Goal: Information Seeking & Learning: Find specific fact

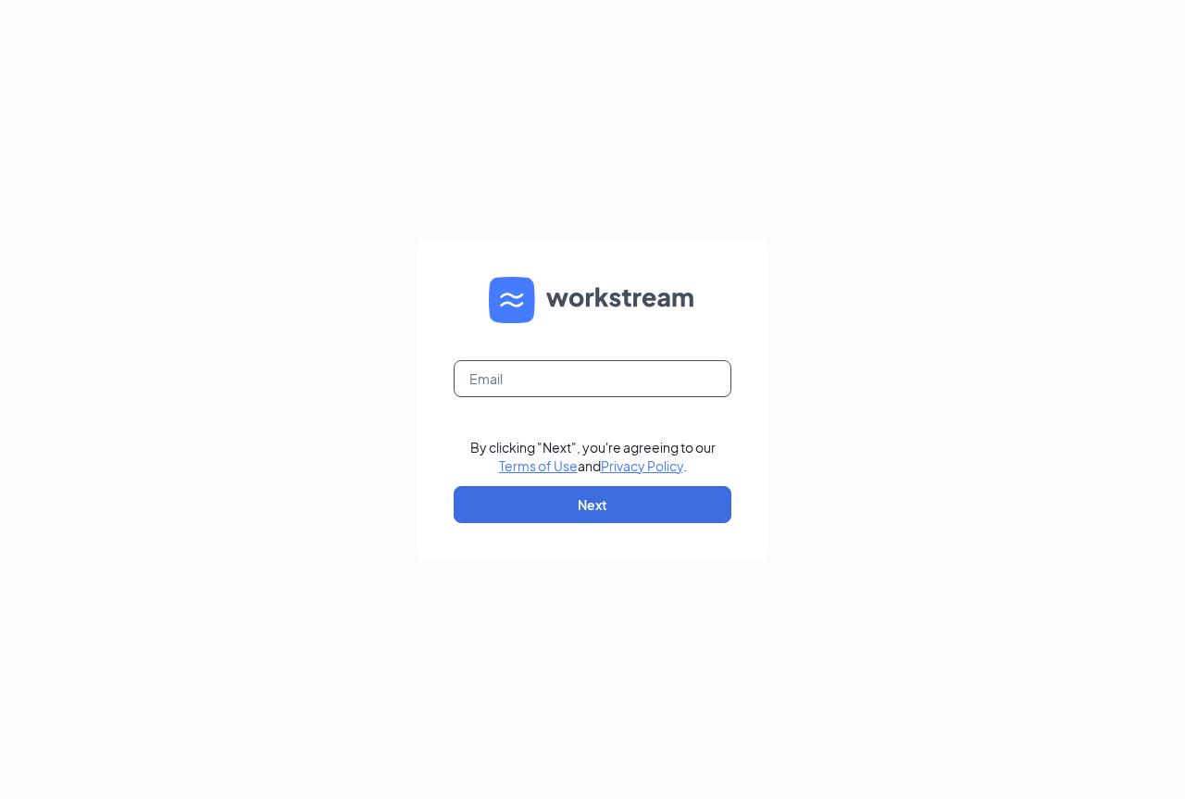
click at [539, 373] on input "text" at bounding box center [593, 378] width 278 height 37
type input "[EMAIL_ADDRESS][DOMAIN_NAME]"
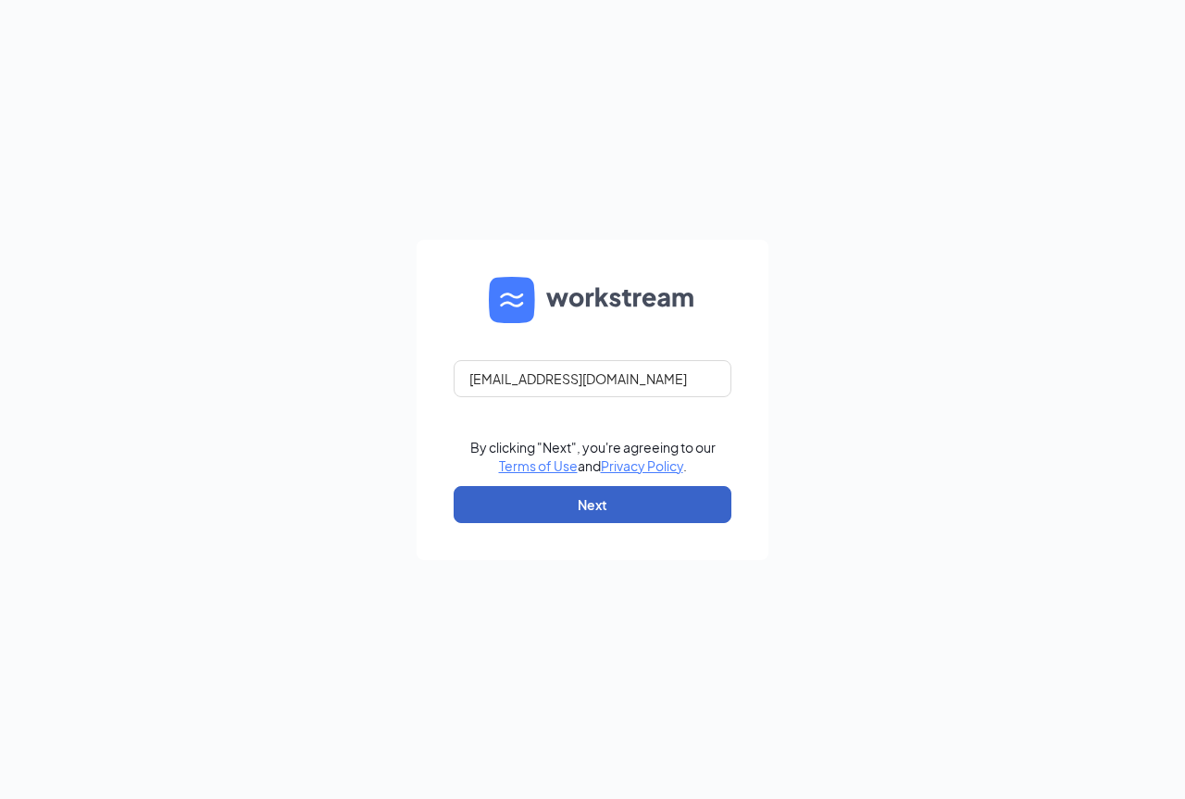
click at [581, 505] on button "Next" at bounding box center [593, 504] width 278 height 37
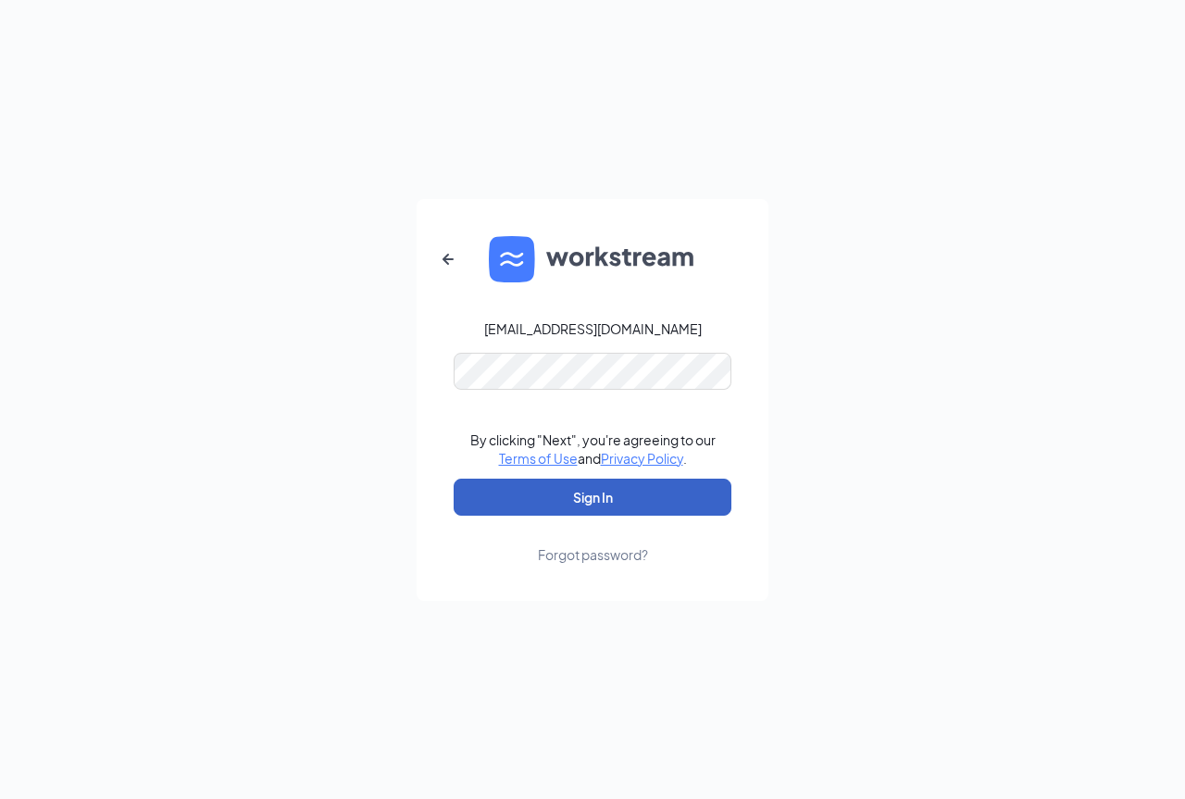
click at [600, 498] on button "Sign In" at bounding box center [593, 497] width 278 height 37
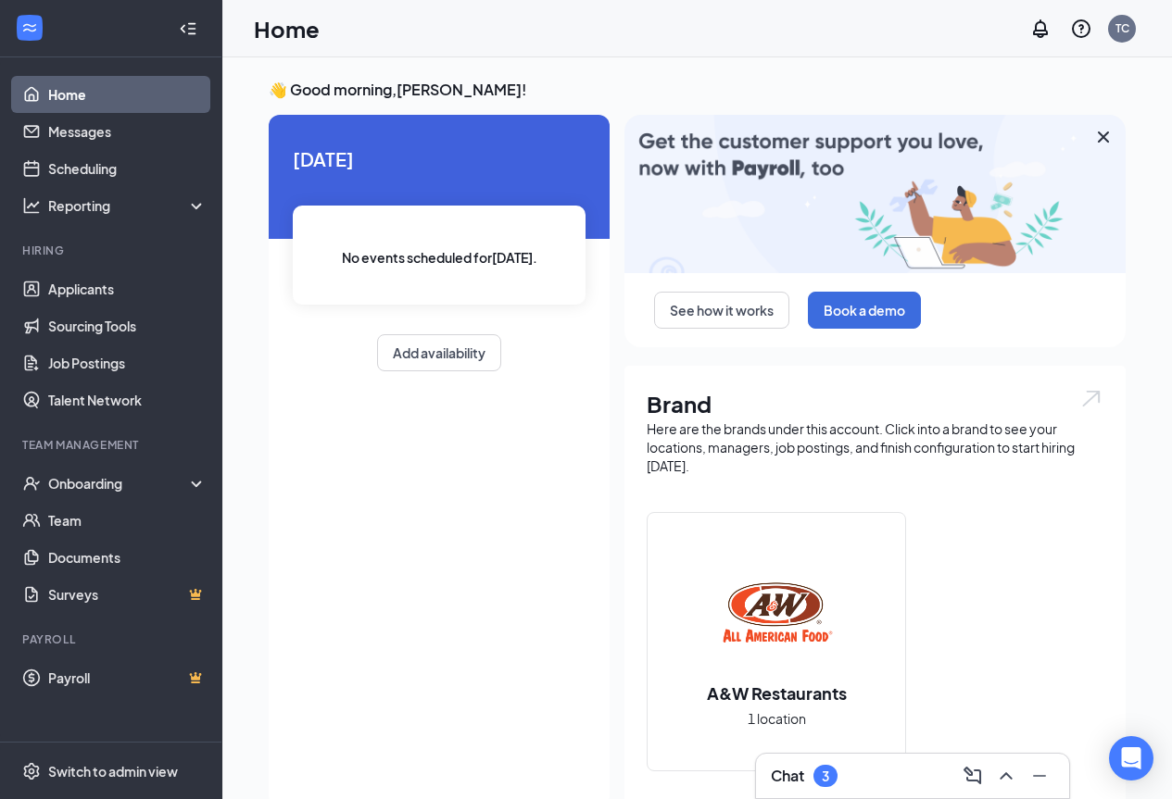
click at [828, 770] on div "3" at bounding box center [824, 777] width 7 height 16
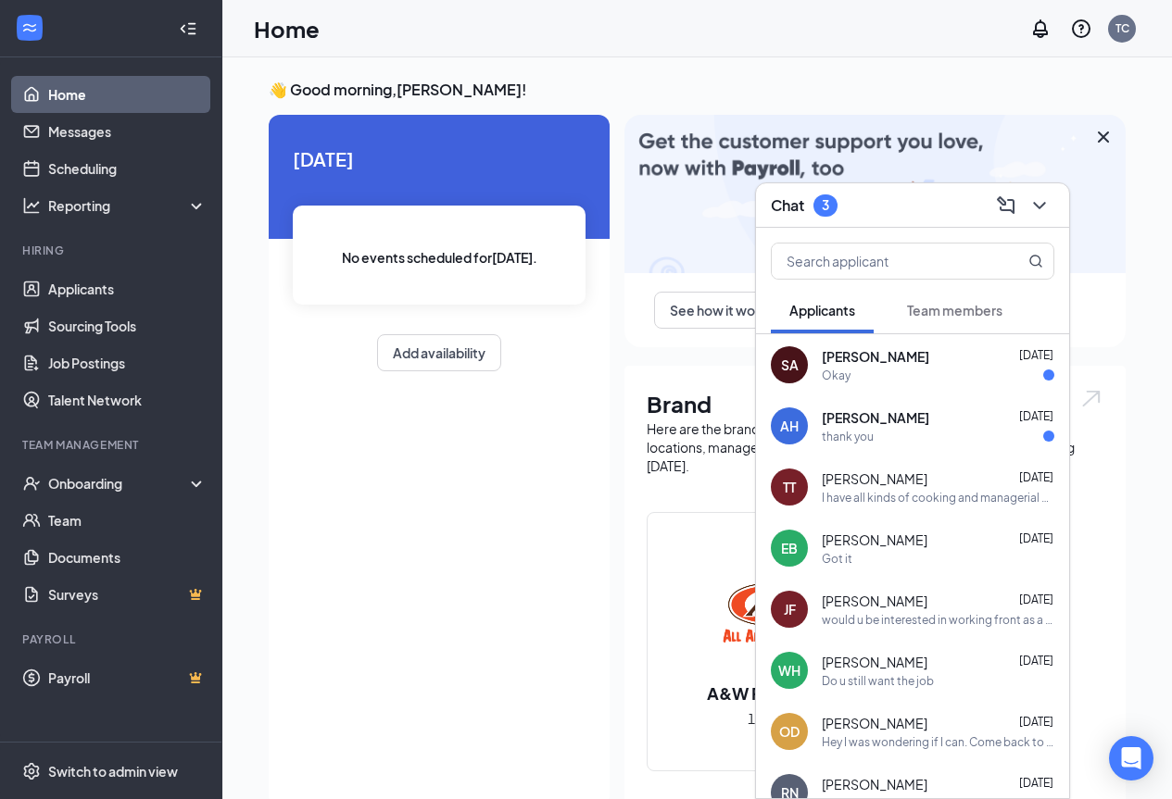
click at [881, 427] on div "Ashlynn Henley Aug 23 thank you" at bounding box center [937, 426] width 232 height 36
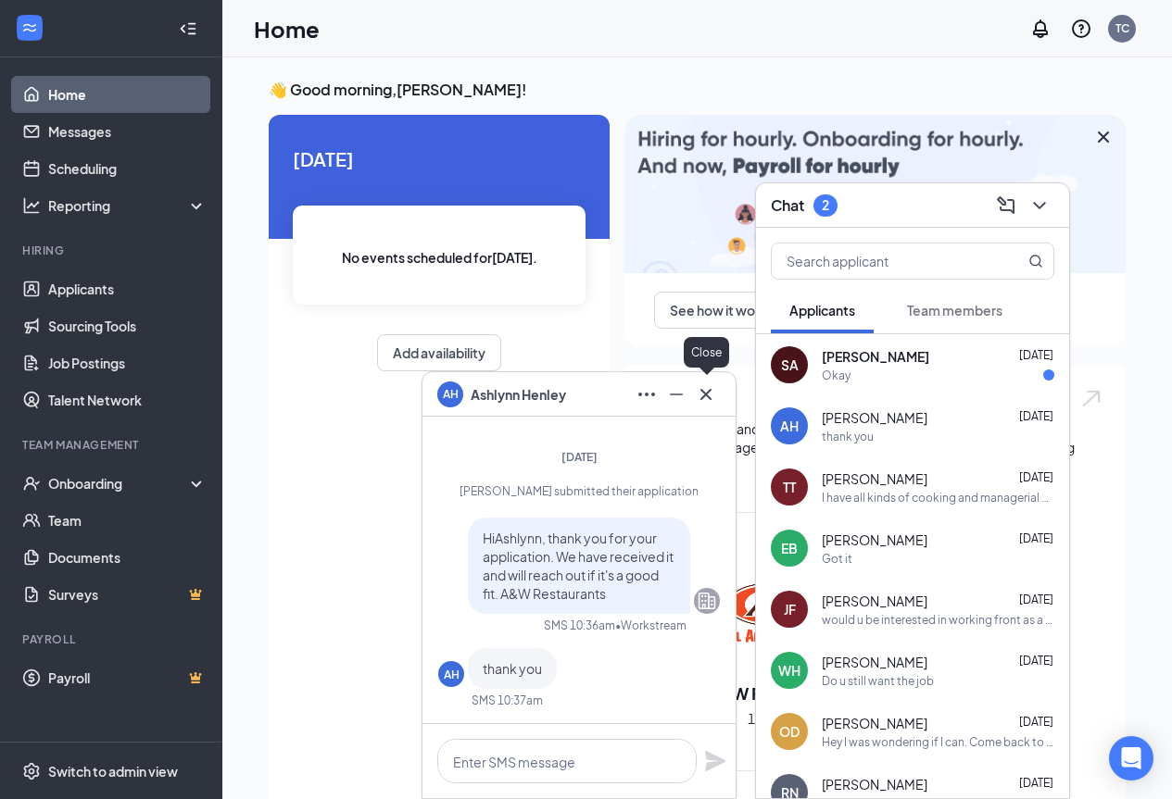
click at [703, 402] on icon "Cross" at bounding box center [706, 394] width 22 height 22
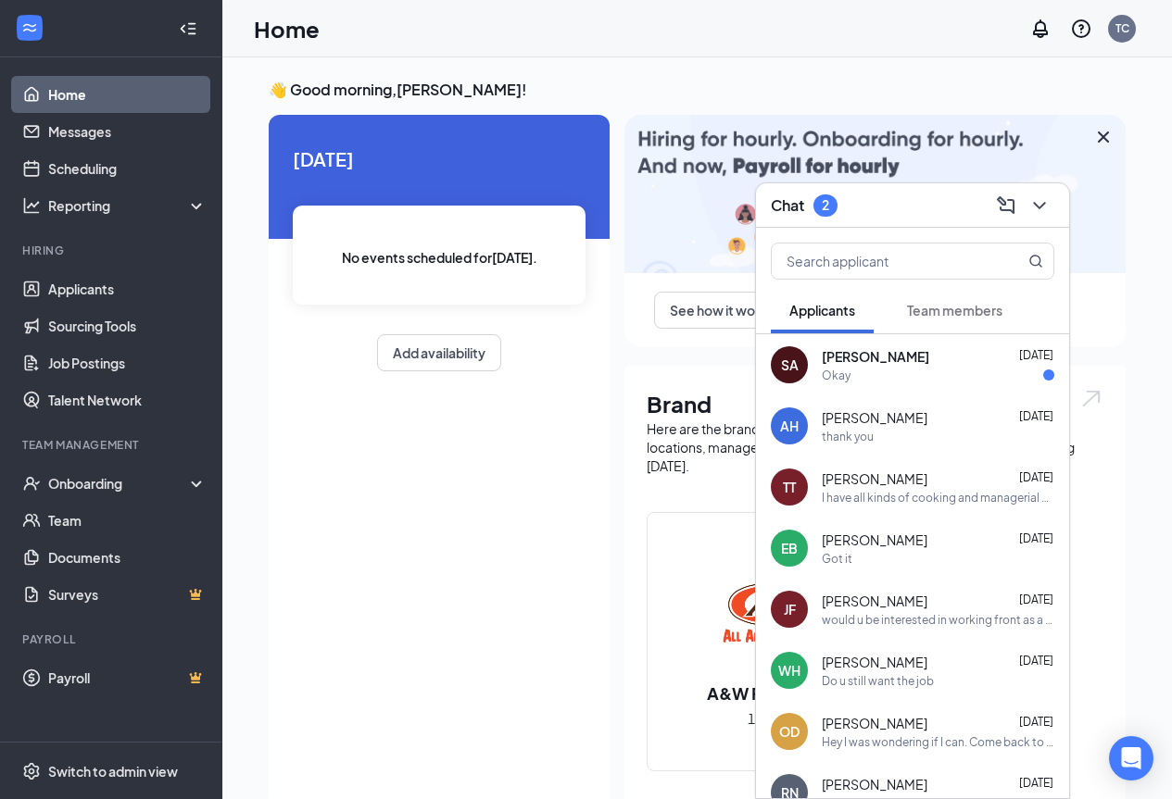
click at [823, 380] on div "Okay" at bounding box center [835, 376] width 29 height 16
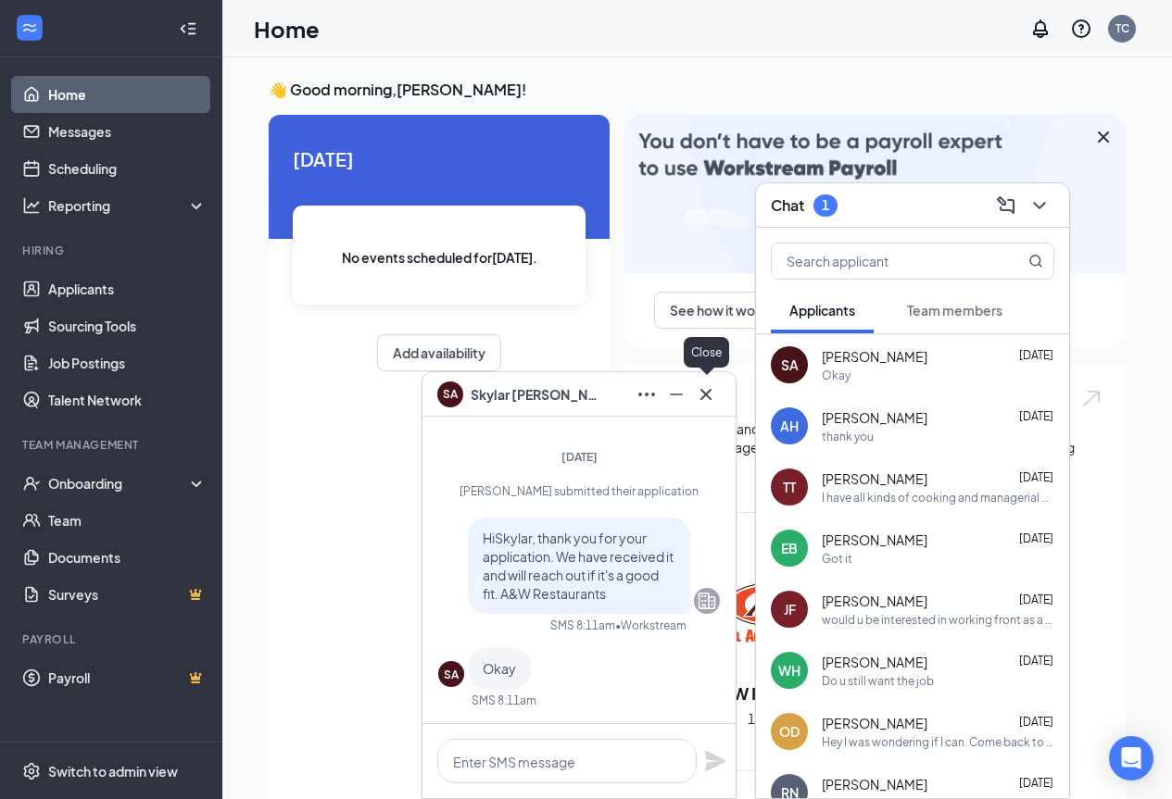
click at [719, 403] on button at bounding box center [706, 395] width 30 height 30
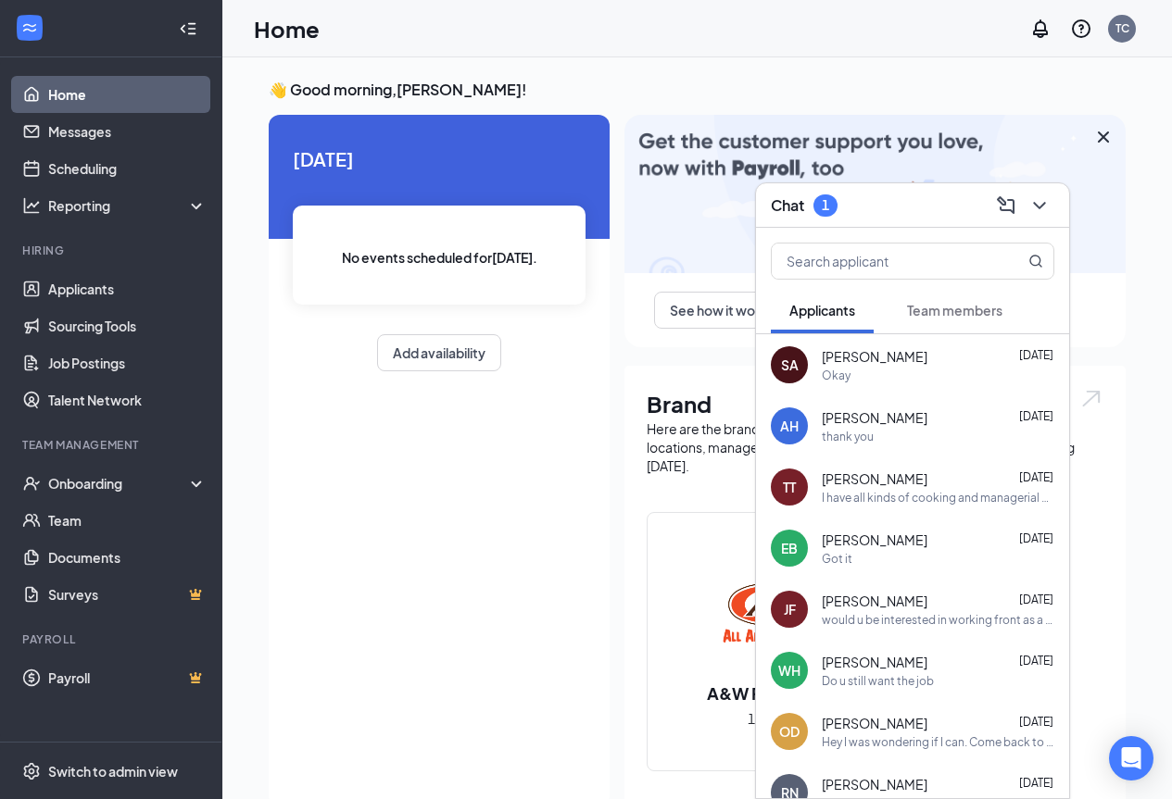
click at [945, 311] on span "Team members" at bounding box center [954, 310] width 95 height 17
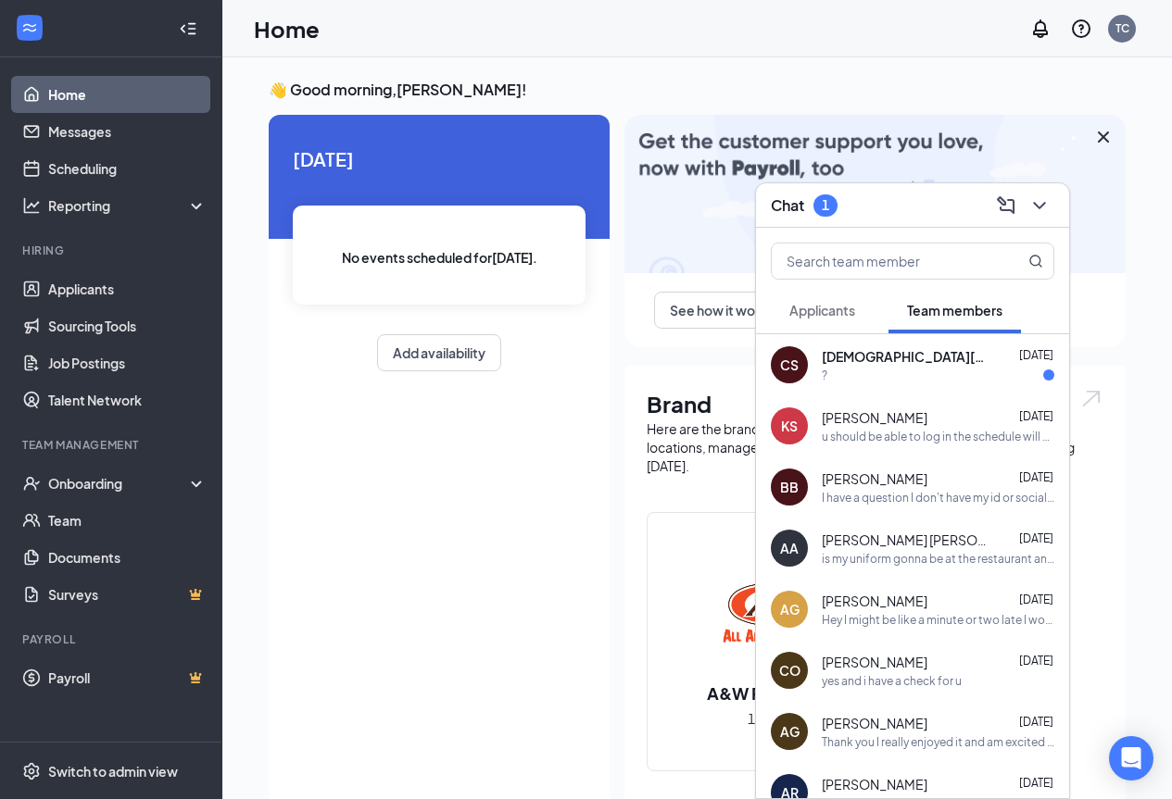
click at [934, 361] on div "Christian Soto Aug 18" at bounding box center [937, 356] width 232 height 19
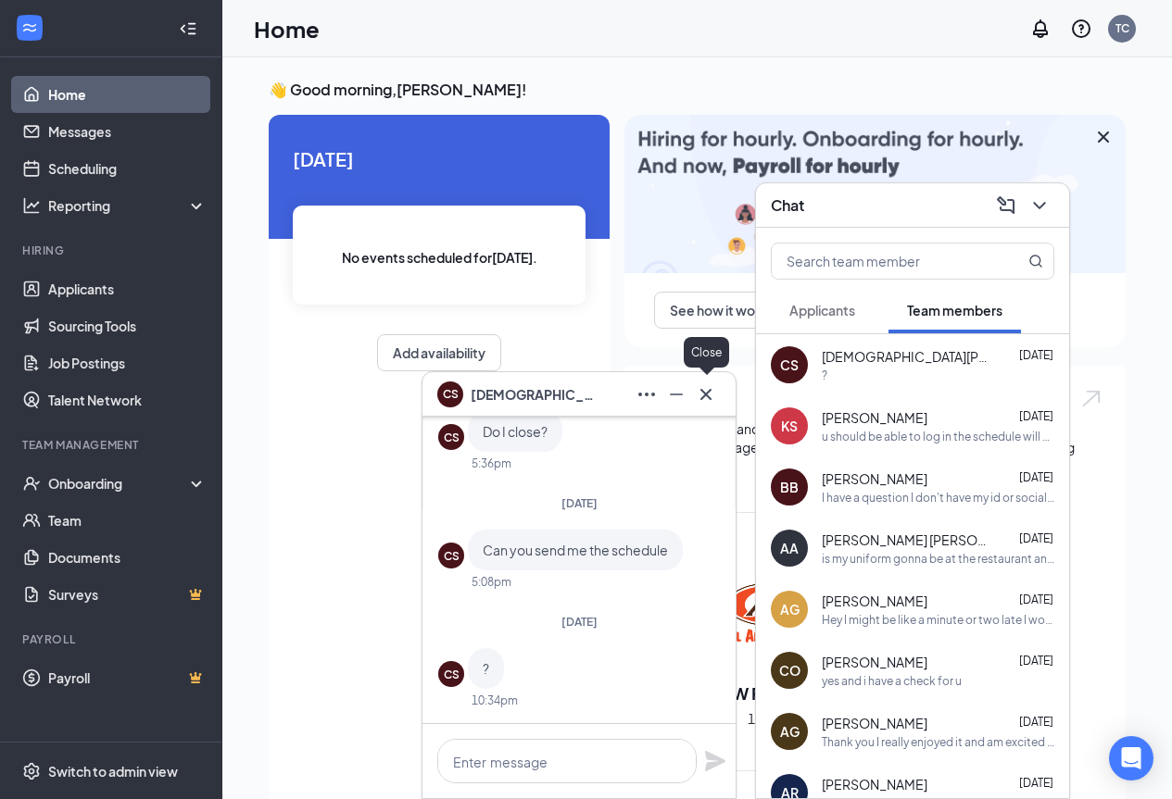
click at [708, 394] on icon "Cross" at bounding box center [706, 394] width 22 height 22
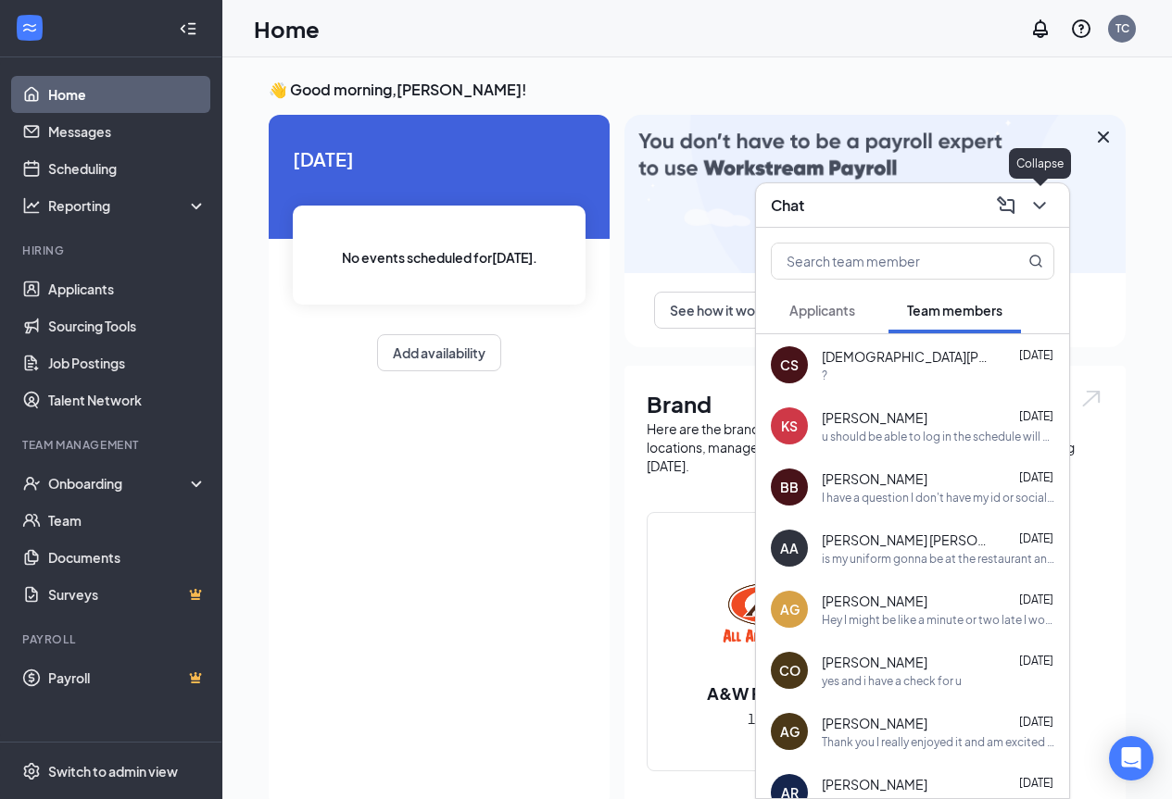
click at [1045, 215] on icon "ChevronDown" at bounding box center [1039, 205] width 22 height 22
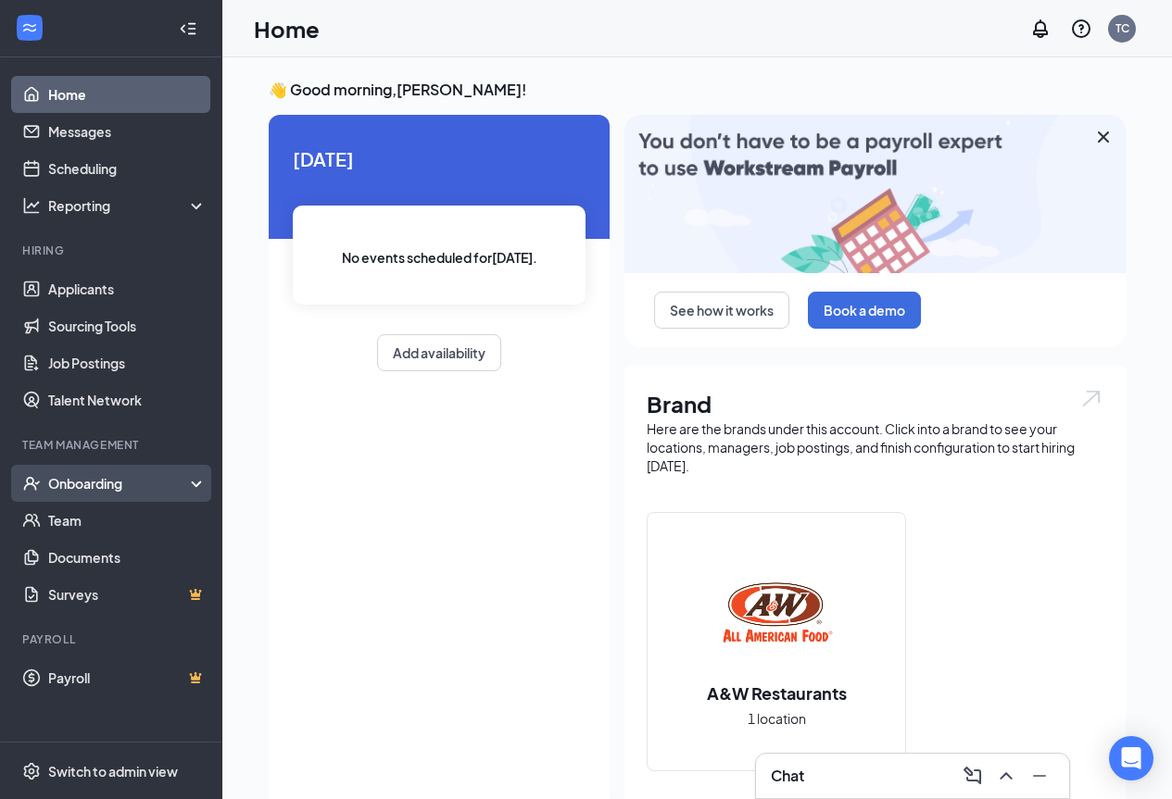
click at [112, 491] on div "Onboarding" at bounding box center [119, 483] width 143 height 19
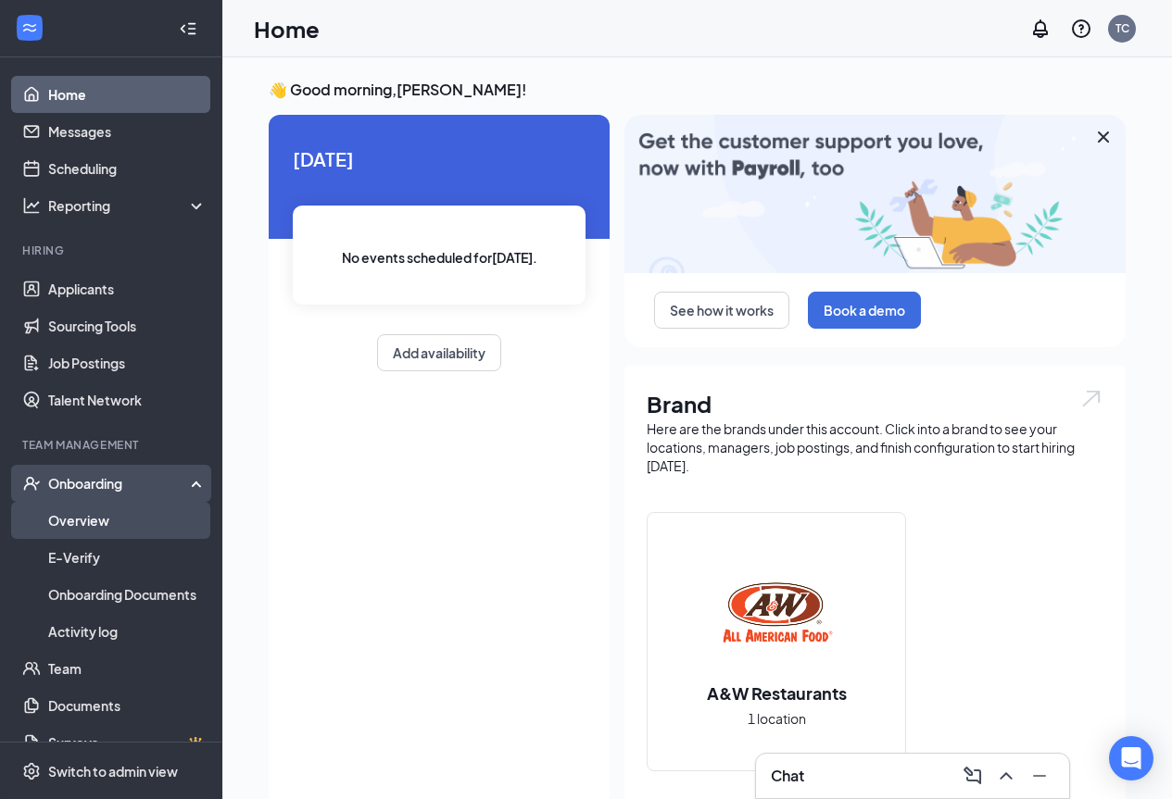
click at [103, 529] on link "Overview" at bounding box center [127, 520] width 158 height 37
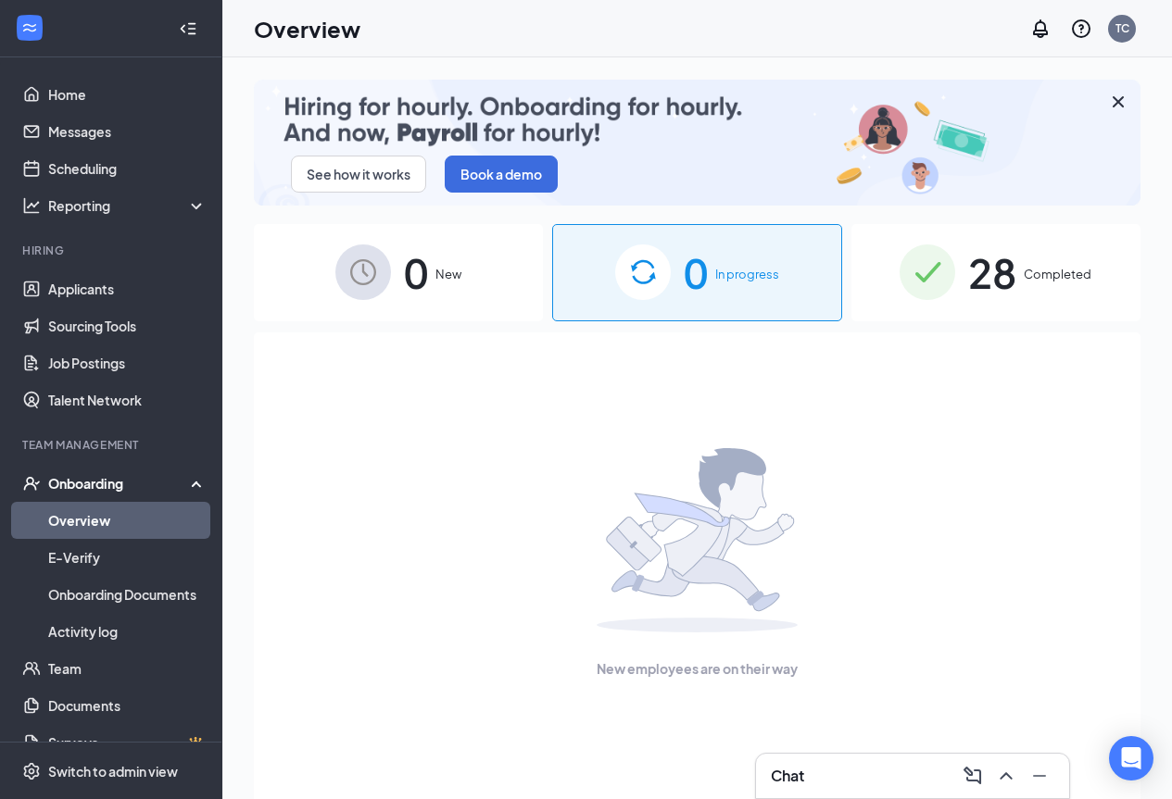
click at [1020, 279] on div "28 Completed" at bounding box center [995, 272] width 289 height 97
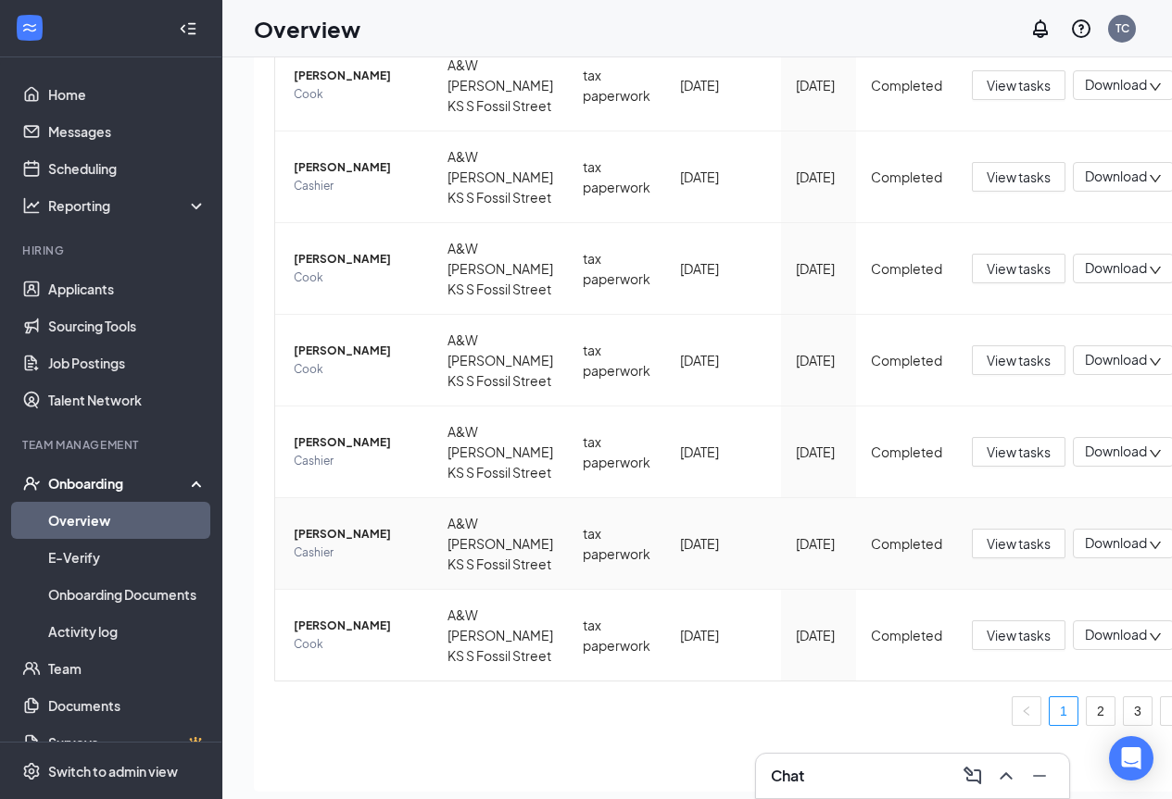
scroll to position [83, 0]
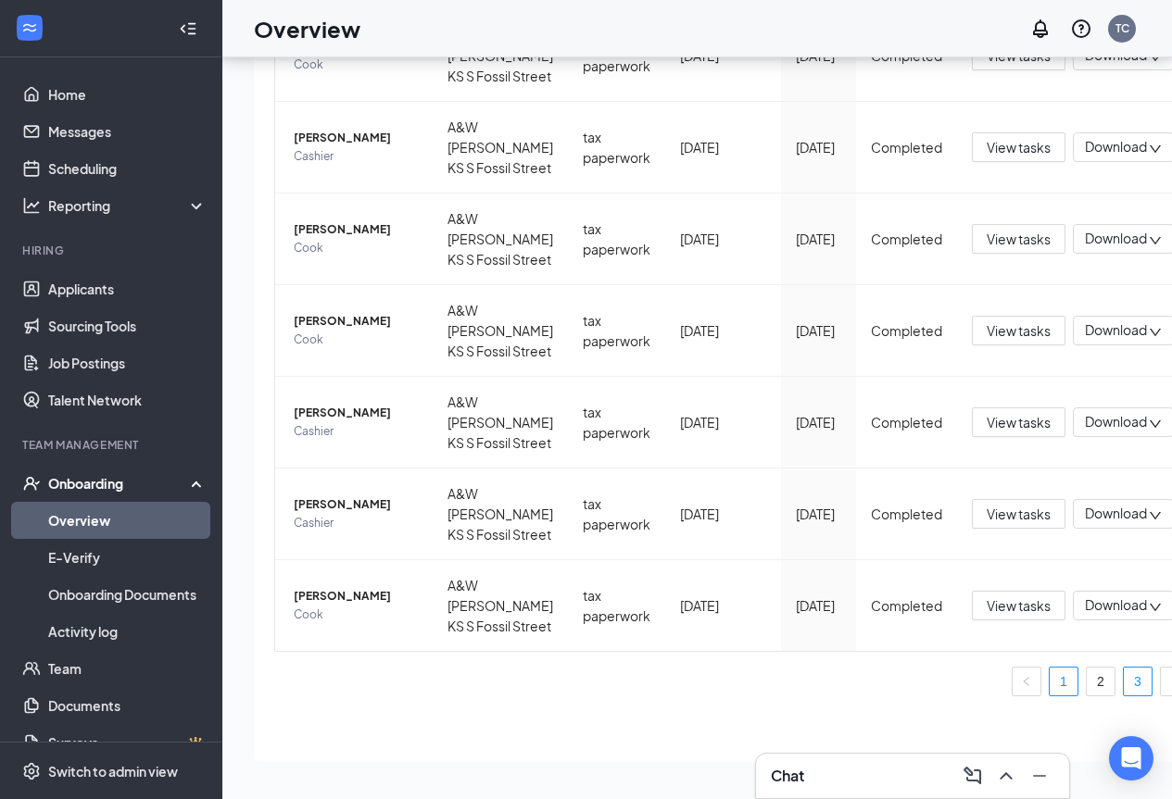
click at [1123, 680] on link "3" at bounding box center [1137, 682] width 28 height 28
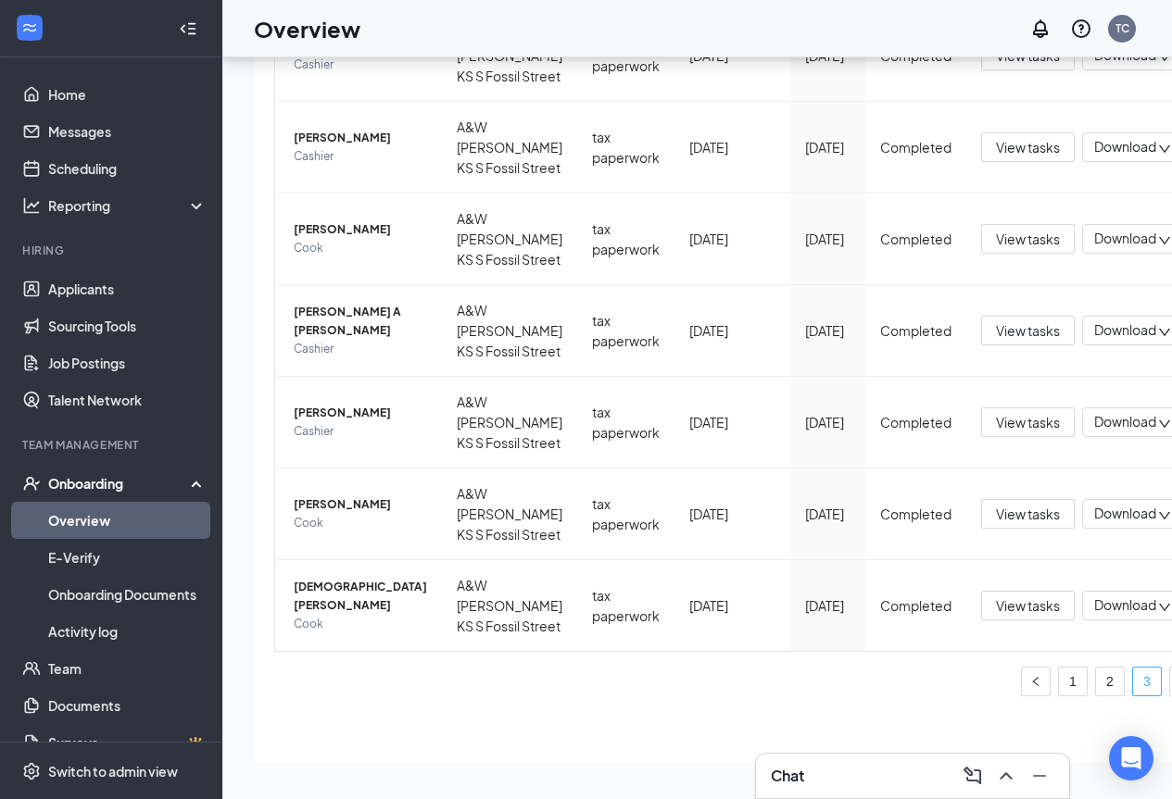
scroll to position [799, 0]
click at [341, 578] on span "Christian Soto" at bounding box center [360, 596] width 133 height 37
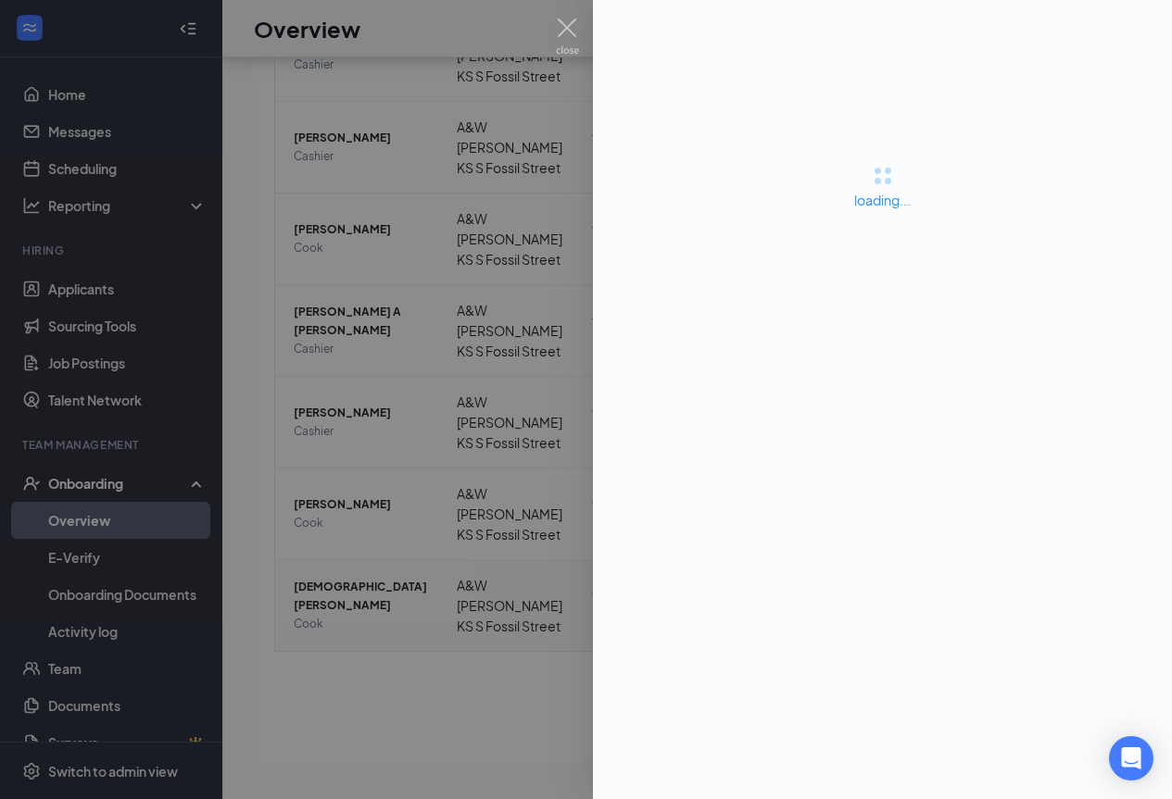
scroll to position [797, 0]
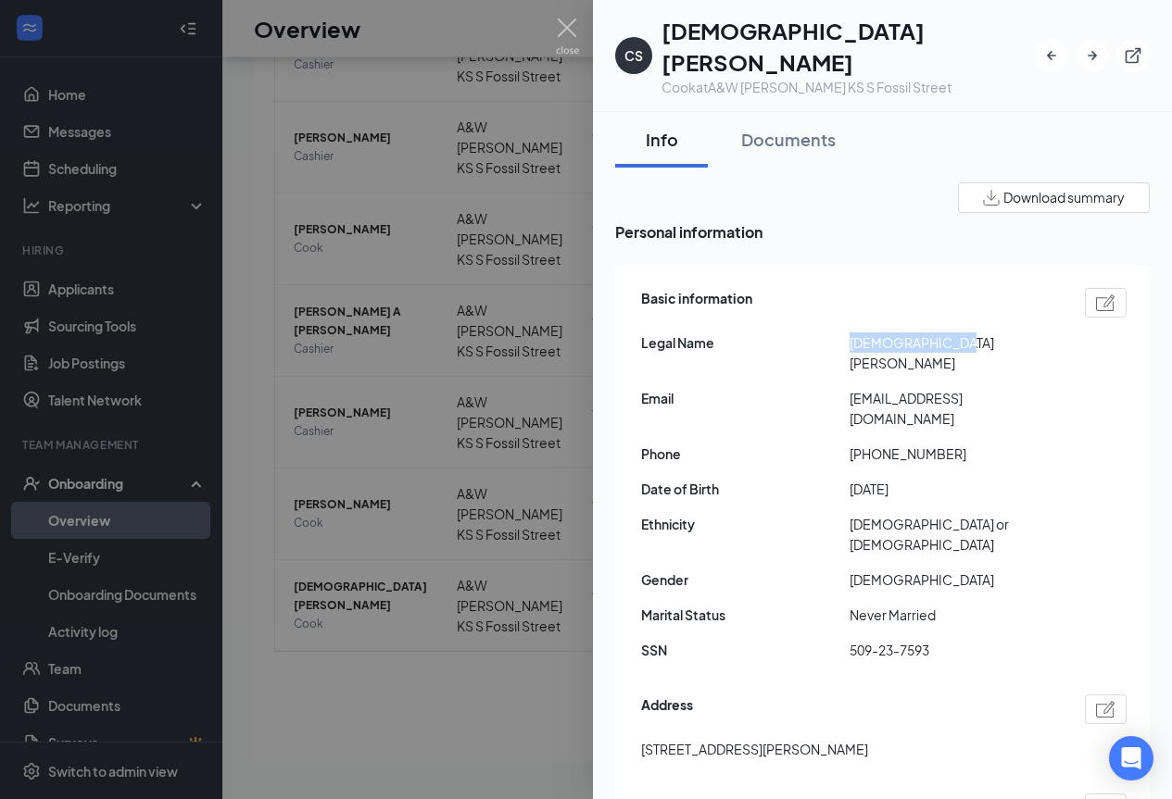
drag, startPoint x: 940, startPoint y: 310, endPoint x: 822, endPoint y: 318, distance: 117.8
click at [828, 332] on div "Legal Name Christian Soto" at bounding box center [883, 352] width 485 height 41
copy div "Christian Soto"
drag, startPoint x: 642, startPoint y: 656, endPoint x: 762, endPoint y: 657, distance: 120.4
click at [762, 739] on span "324 east 2nd Russell KS US 67665" at bounding box center [754, 749] width 227 height 20
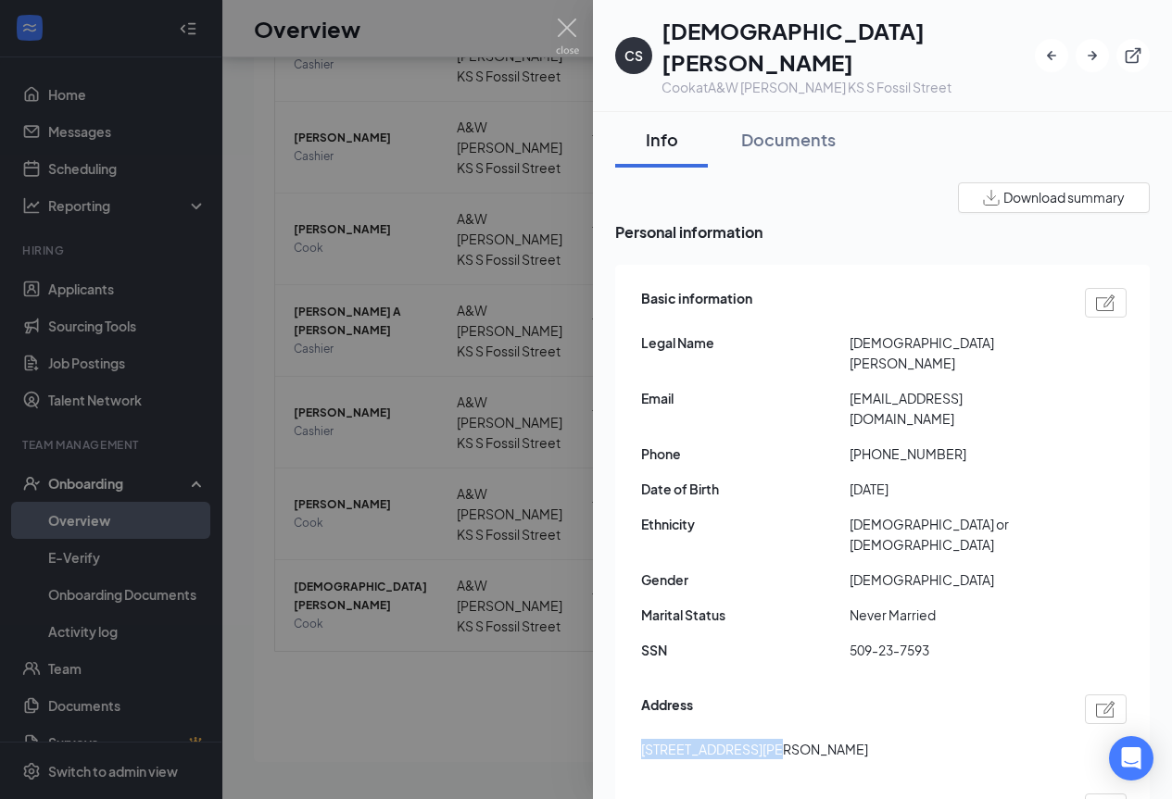
click at [717, 739] on span "324 east 2nd Russell KS US 67665" at bounding box center [754, 749] width 227 height 20
drag, startPoint x: 718, startPoint y: 652, endPoint x: 640, endPoint y: 668, distance: 79.4
click at [640, 668] on div "Basic information Legal Name Christian Soto Email sotoreyes98980@gmail.com Phon…" at bounding box center [882, 633] width 534 height 737
drag, startPoint x: 1024, startPoint y: 347, endPoint x: 842, endPoint y: 355, distance: 182.6
click at [842, 388] on div "Email sotoreyes98980@gmail.com" at bounding box center [883, 408] width 485 height 41
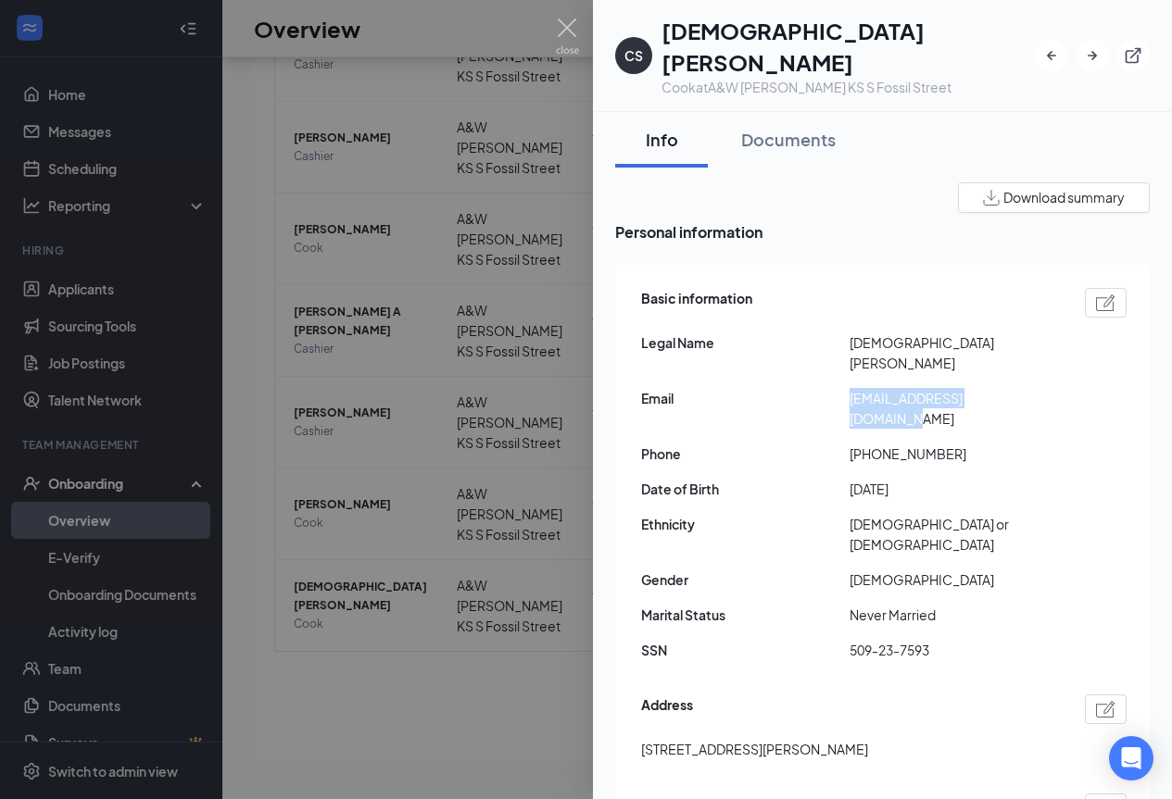
copy div "sotoreyes98980@gmail.com"
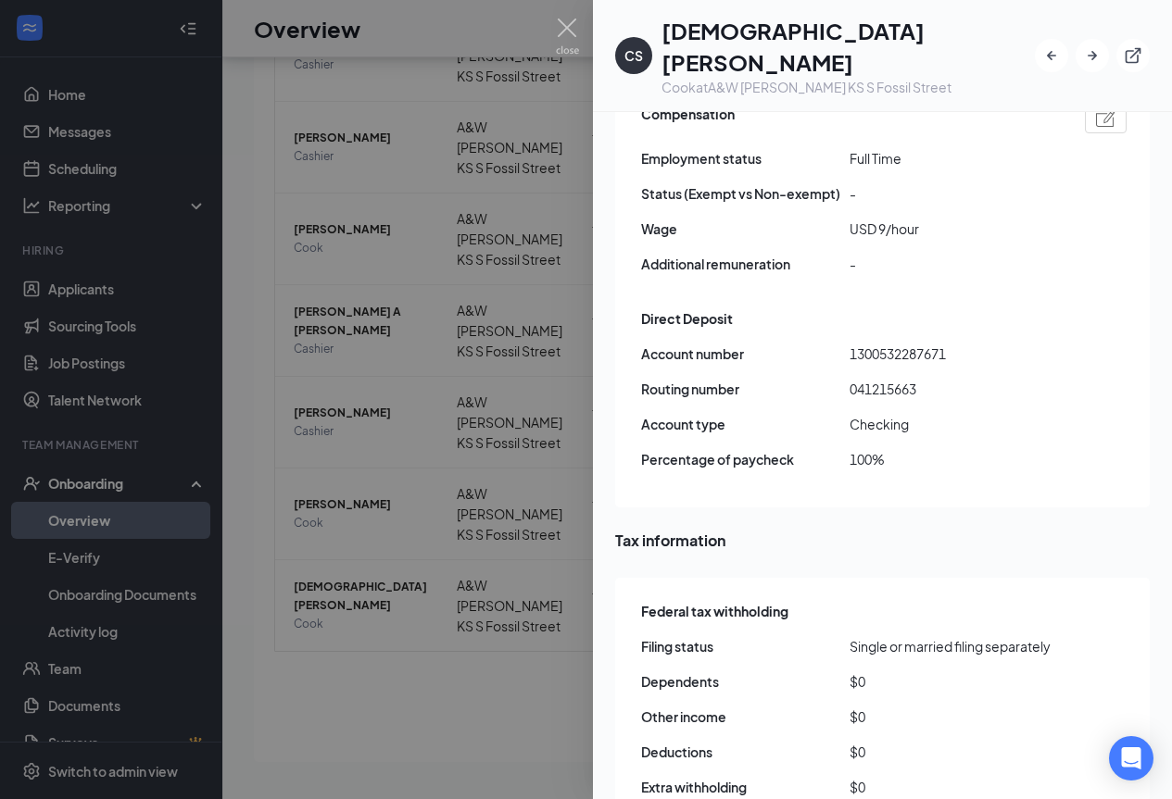
scroll to position [1275, 0]
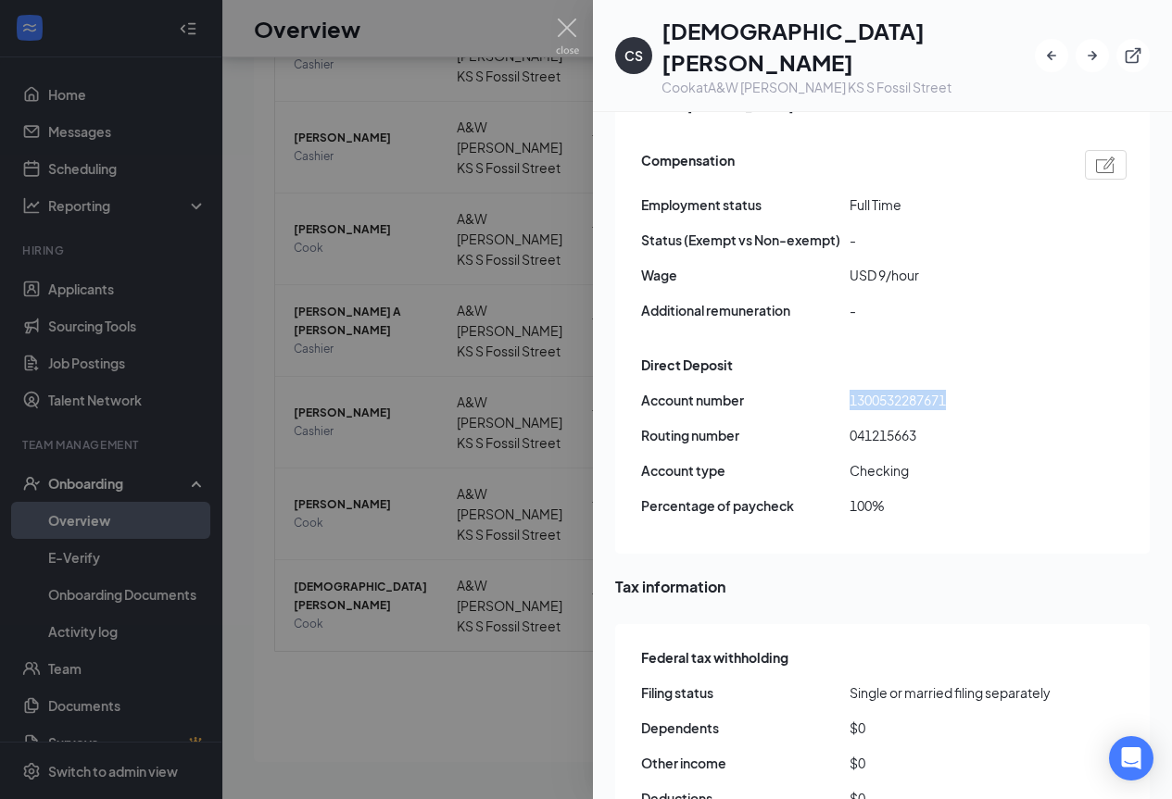
drag, startPoint x: 849, startPoint y: 306, endPoint x: 994, endPoint y: 306, distance: 144.5
click at [994, 390] on span "1300532287671" at bounding box center [953, 400] width 208 height 20
copy span "1300532287671"
drag, startPoint x: 846, startPoint y: 339, endPoint x: 996, endPoint y: 349, distance: 149.4
click at [996, 425] on div "Routing number 041215663" at bounding box center [883, 435] width 485 height 20
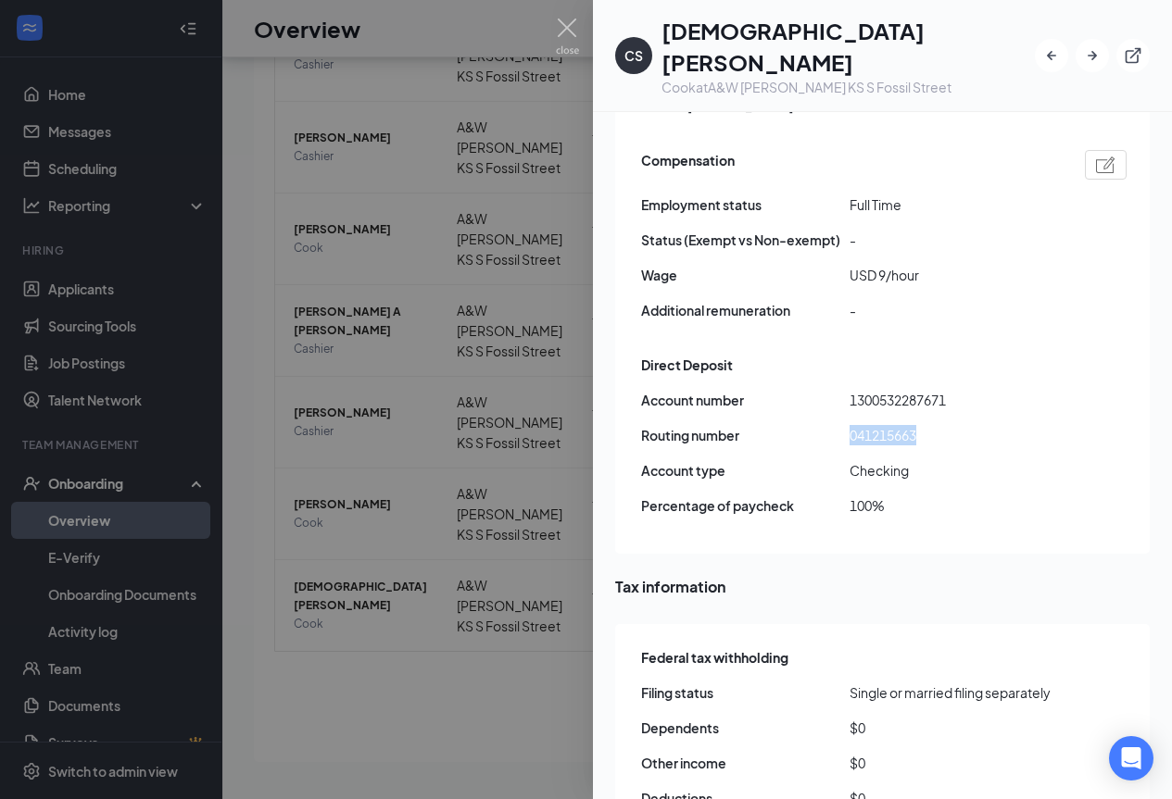
copy div "041215663"
